Goal: Go to known website: Access a specific website the user already knows

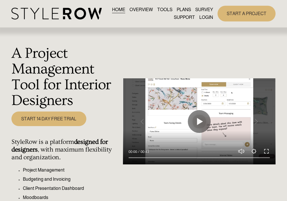
click at [205, 19] on link "LOGIN" at bounding box center [206, 18] width 14 height 8
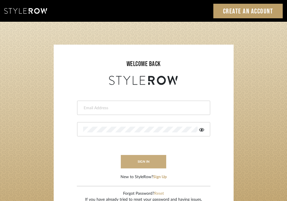
type input "[EMAIL_ADDRESS][DOMAIN_NAME]"
click at [142, 159] on button "sign in" at bounding box center [144, 161] width 46 height 13
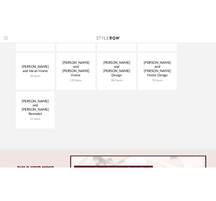
scroll to position [225, 0]
